Goal: Information Seeking & Learning: Learn about a topic

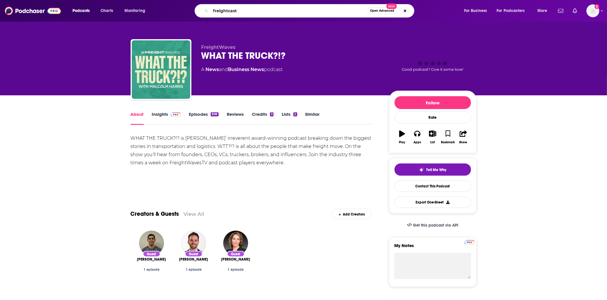
type input "freightcasts"
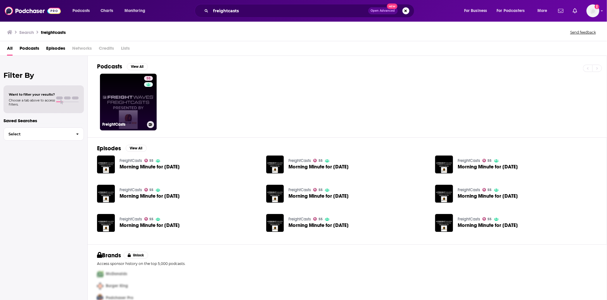
click at [140, 112] on link "55 FreightCasts" at bounding box center [128, 102] width 57 height 57
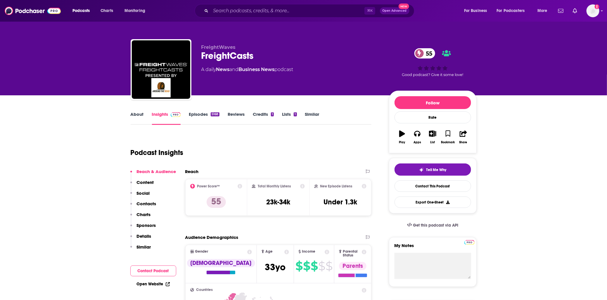
click at [291, 207] on div "Total Monthly Listens 23k-34k" at bounding box center [278, 197] width 53 height 27
click at [281, 202] on h3 "23k-34k" at bounding box center [278, 201] width 24 height 9
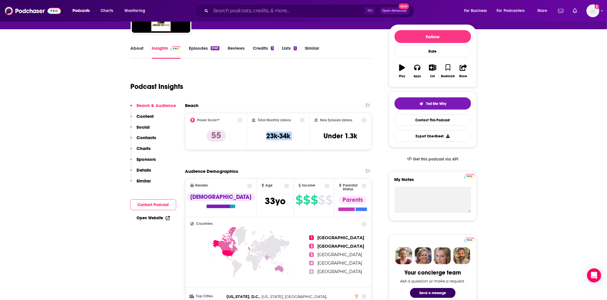
scroll to position [65, 0]
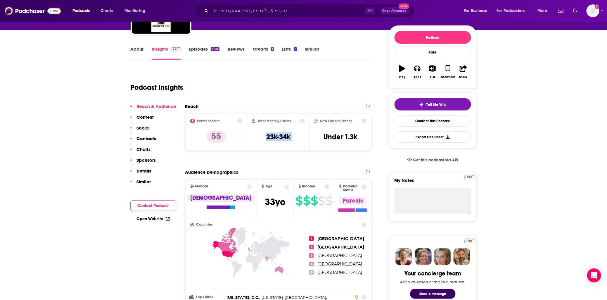
click at [137, 53] on link "About" at bounding box center [137, 52] width 13 height 13
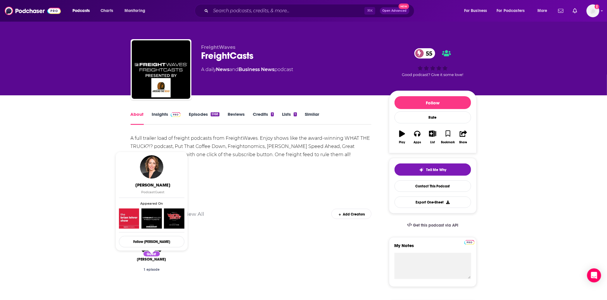
click at [243, 254] on div "Guest [PERSON_NAME] 1 episode" at bounding box center [251, 257] width 241 height 62
